Goal: Information Seeking & Learning: Understand process/instructions

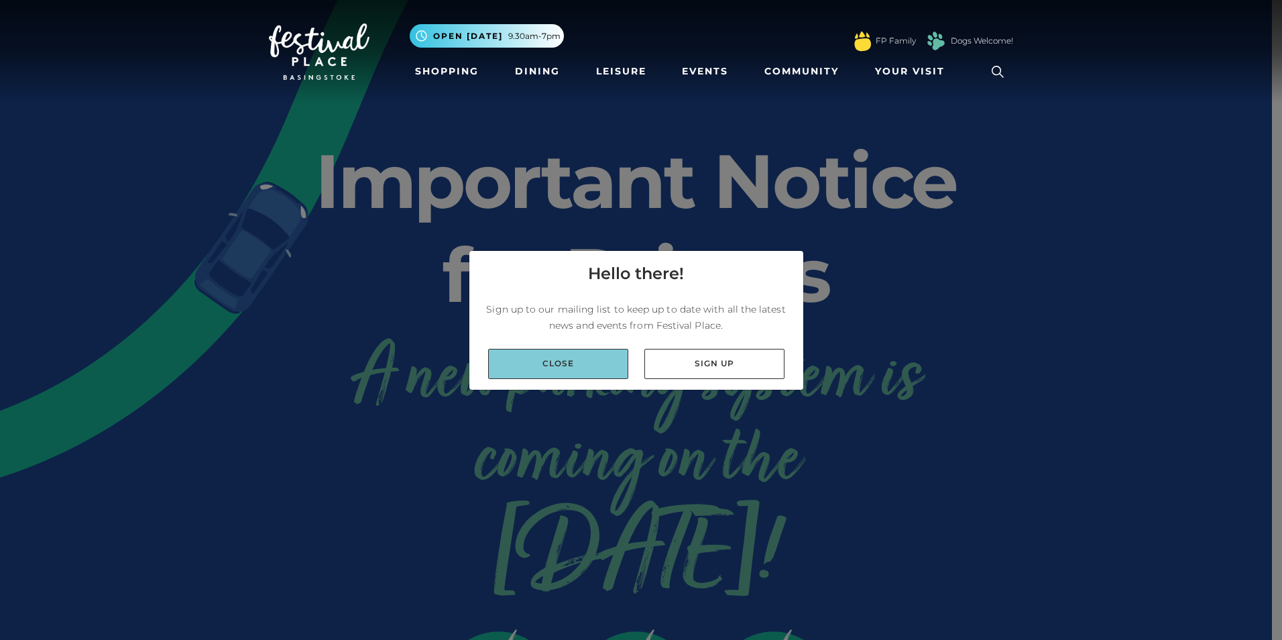
click at [546, 362] on link "Close" at bounding box center [558, 364] width 140 height 30
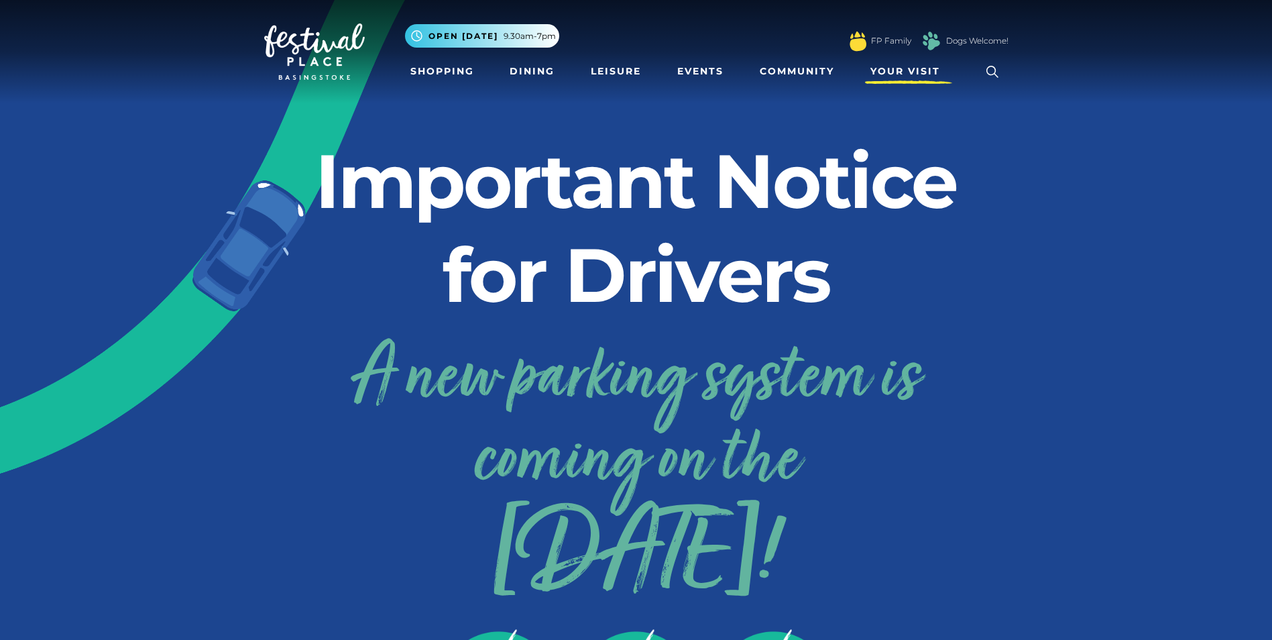
click at [908, 68] on span "Your Visit" at bounding box center [905, 71] width 70 height 14
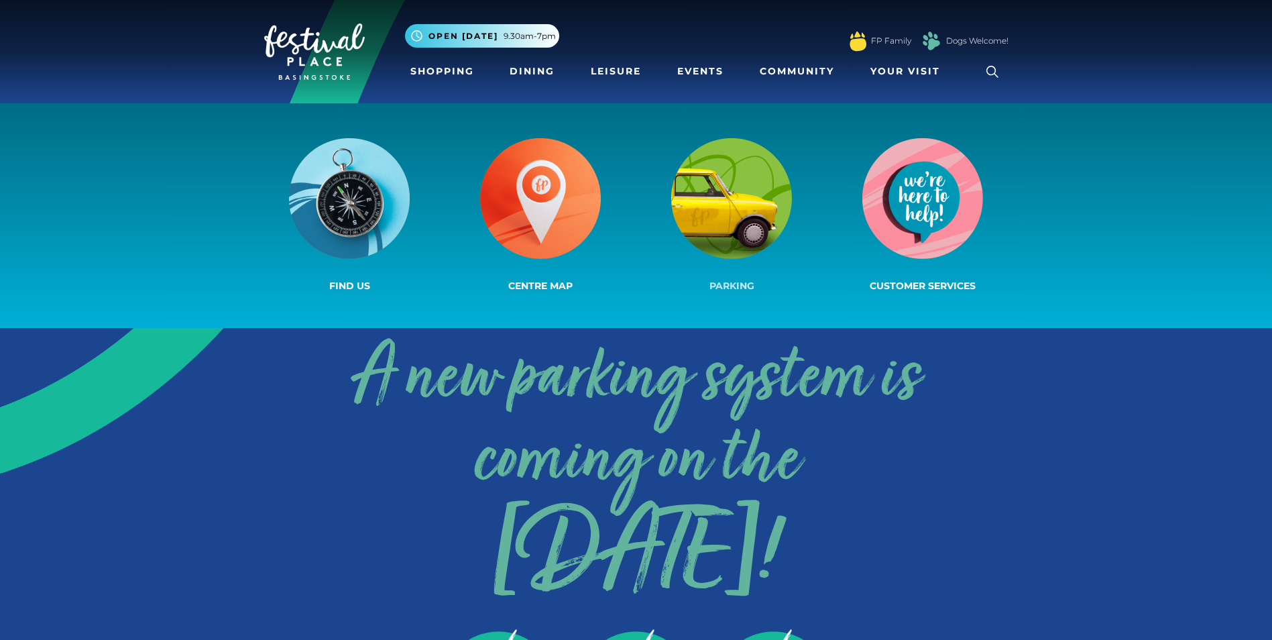
click at [717, 207] on img at bounding box center [731, 198] width 121 height 121
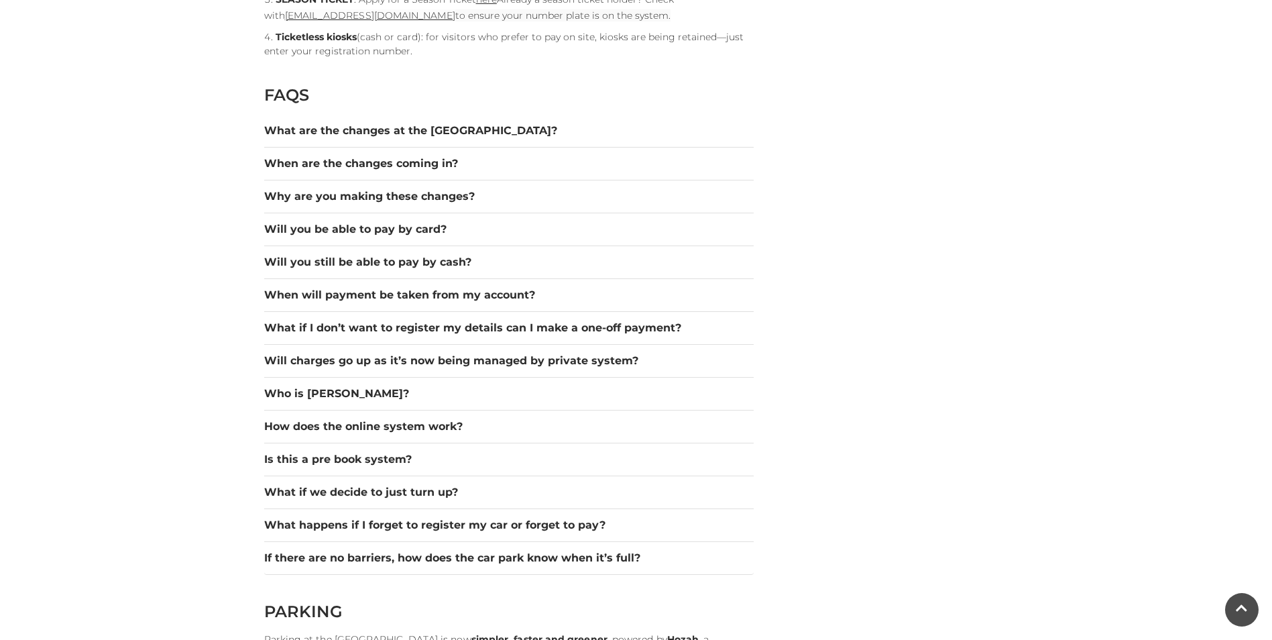
scroll to position [1819, 0]
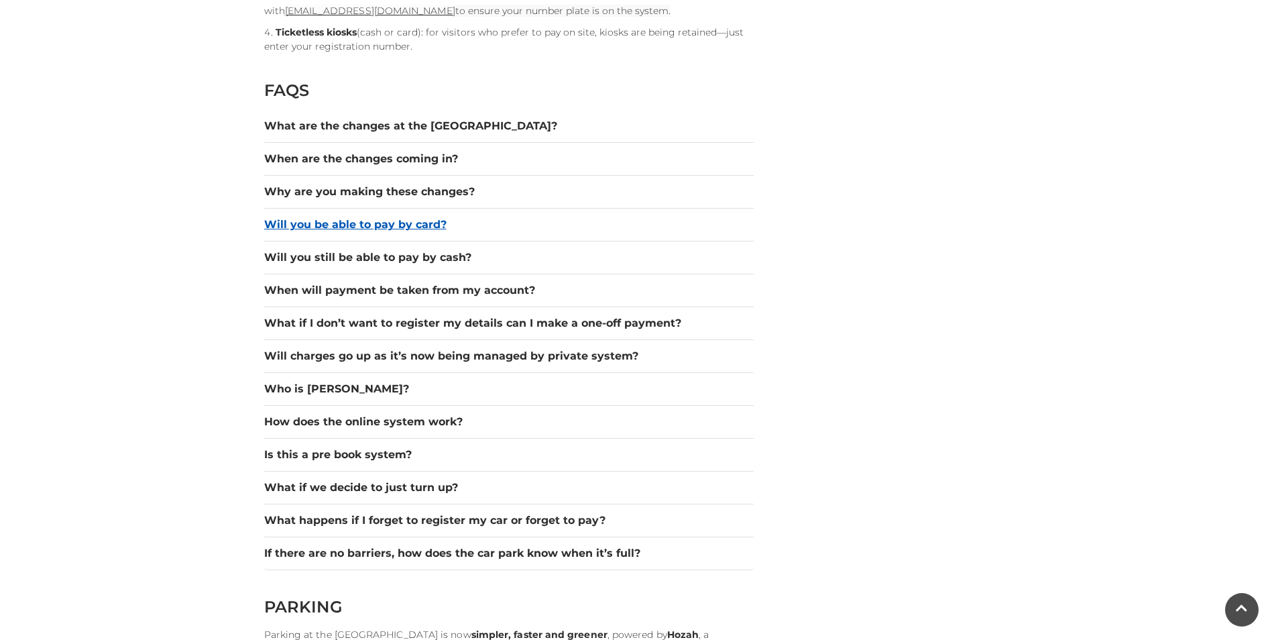
click at [333, 223] on button "Will you be able to pay by card?" at bounding box center [508, 225] width 489 height 16
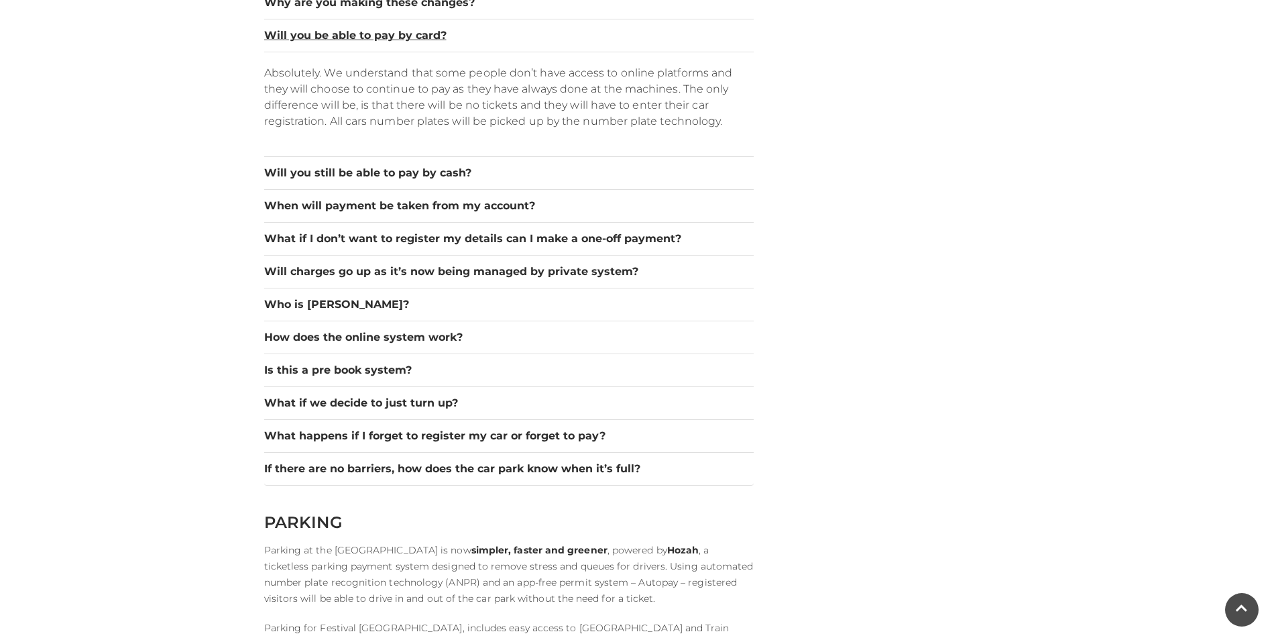
scroll to position [2036, 0]
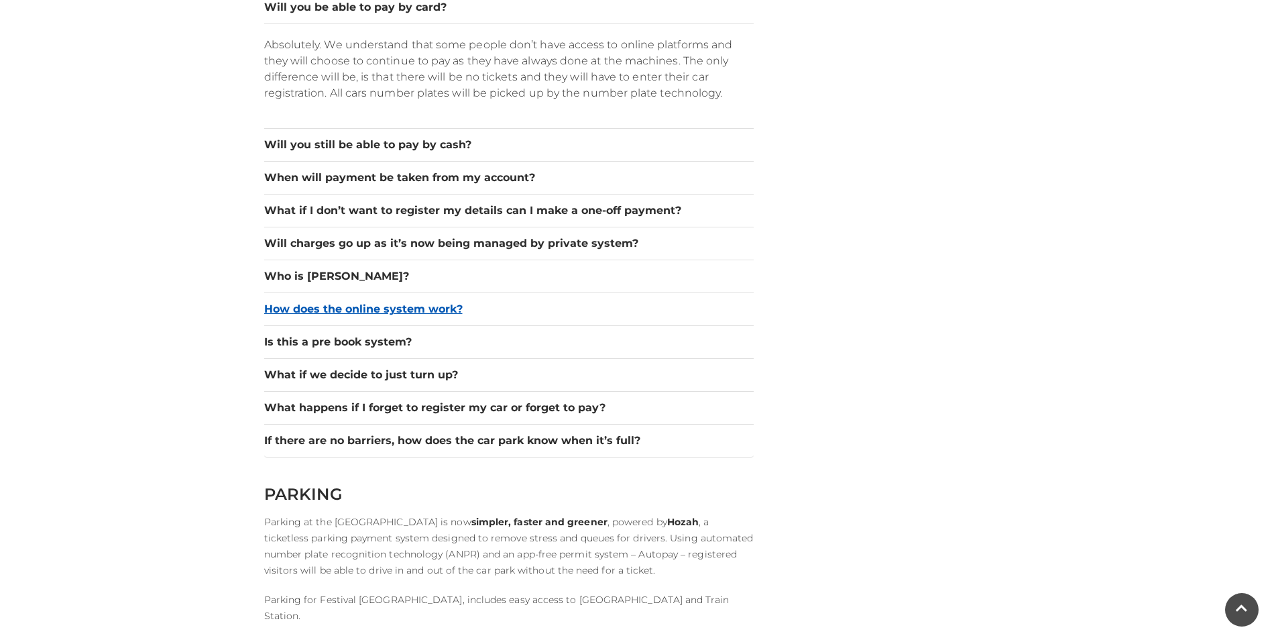
click at [430, 306] on button "How does the online system work?" at bounding box center [508, 309] width 489 height 16
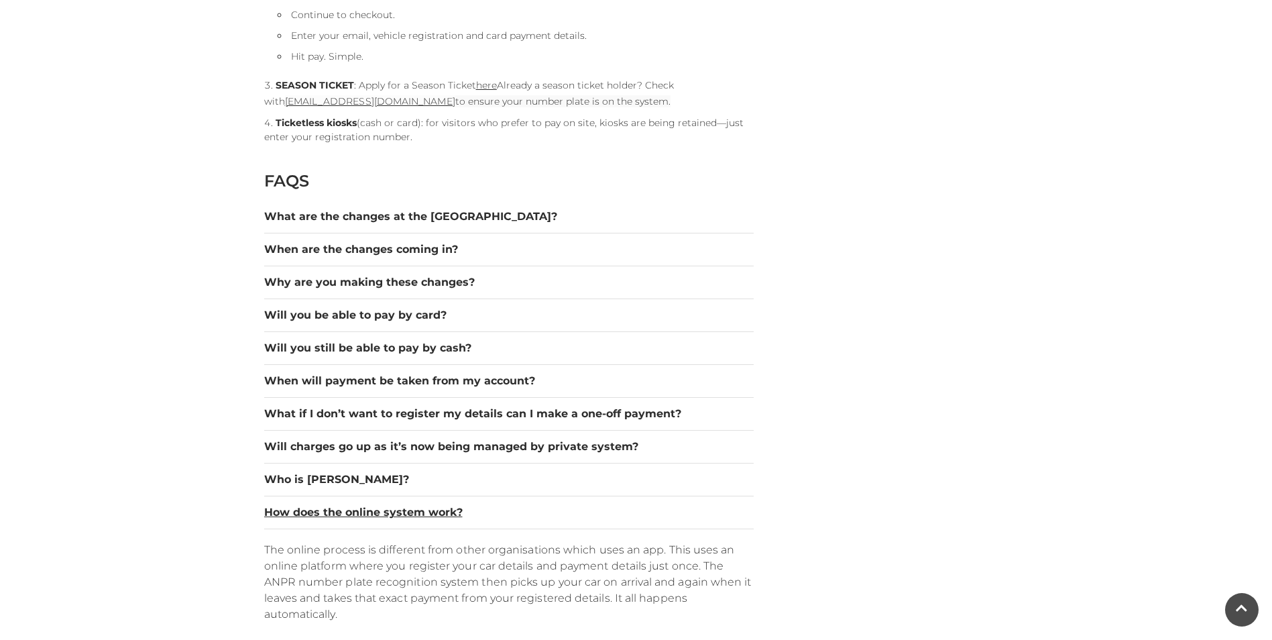
scroll to position [1724, 0]
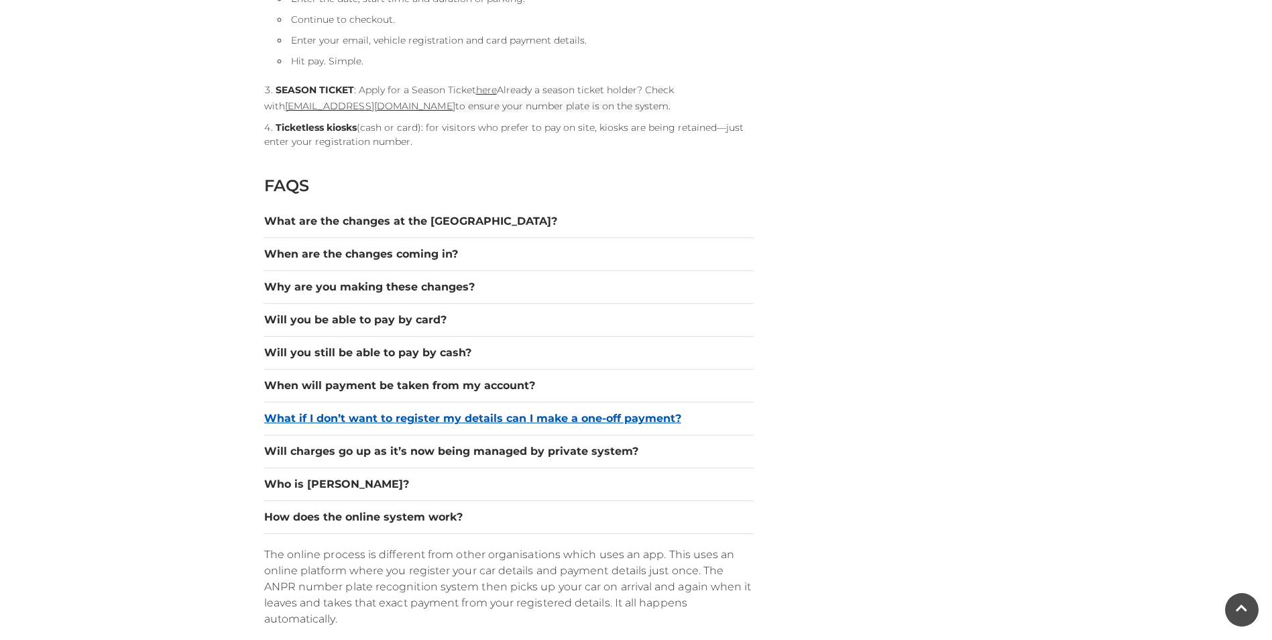
click at [540, 414] on button "What if I don’t want to register my details can I make a one-off payment?" at bounding box center [508, 418] width 489 height 16
